Goal: Transaction & Acquisition: Purchase product/service

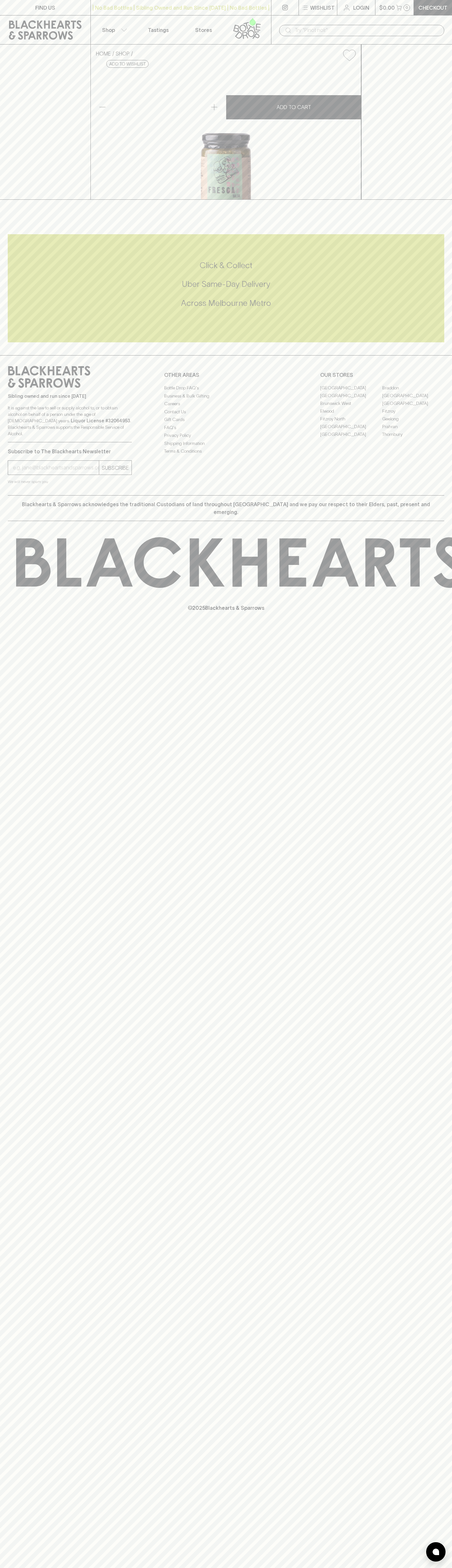
click at [348, 6] on icon at bounding box center [346, 7] width 8 height 8
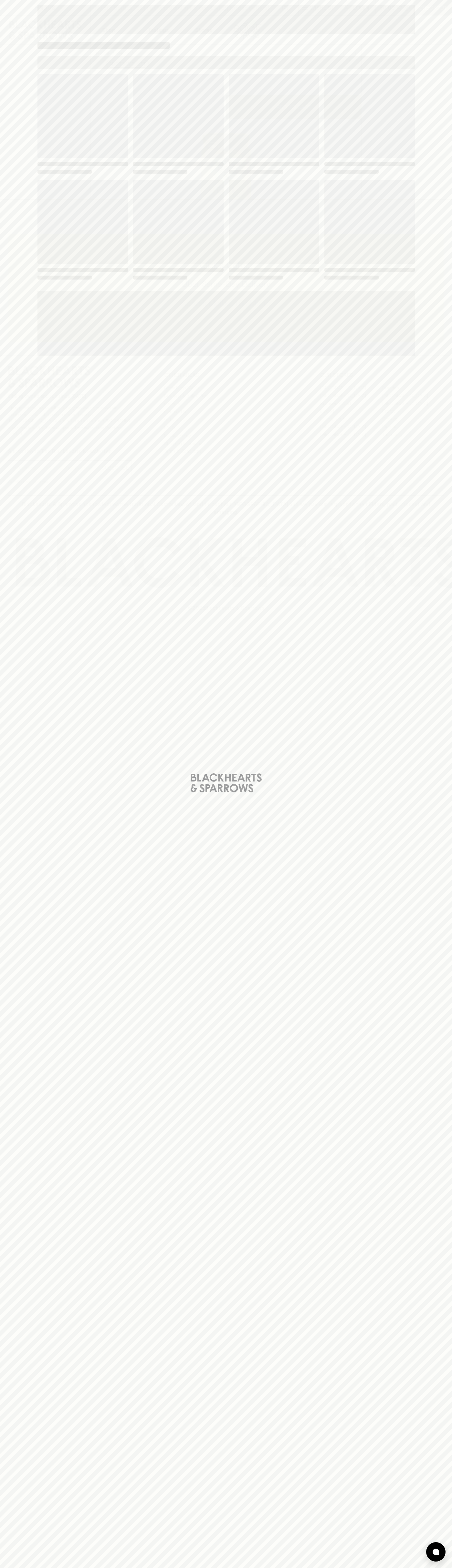
click at [334, 1567] on html "FIND US | No Bad Bottles | Sibling Owned and Run Since 2006 | No Bad Bottles | …" at bounding box center [226, 784] width 452 height 1568
click at [16, 966] on div "Loading" at bounding box center [226, 784] width 452 height 1568
